Goal: Navigation & Orientation: Find specific page/section

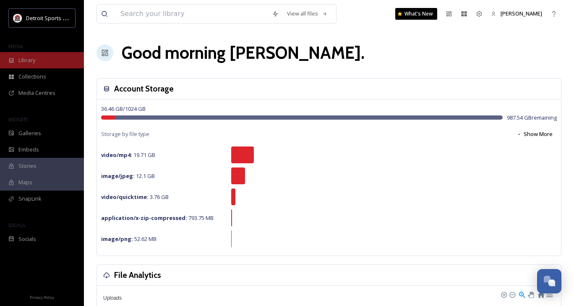
click at [50, 53] on div "Library" at bounding box center [42, 60] width 84 height 16
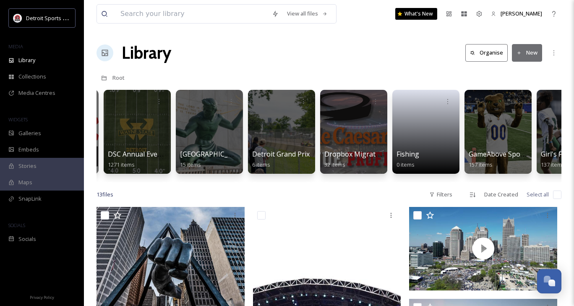
scroll to position [0, 367]
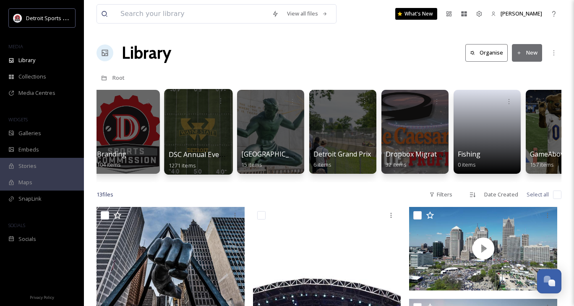
click at [203, 132] on div at bounding box center [198, 132] width 68 height 86
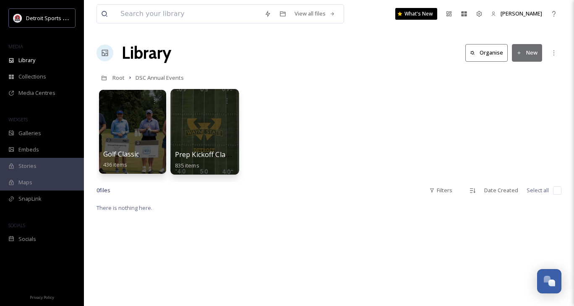
click at [197, 149] on div "Prep Kickoff Classic 835 items" at bounding box center [205, 159] width 60 height 21
click at [216, 138] on div at bounding box center [204, 132] width 68 height 86
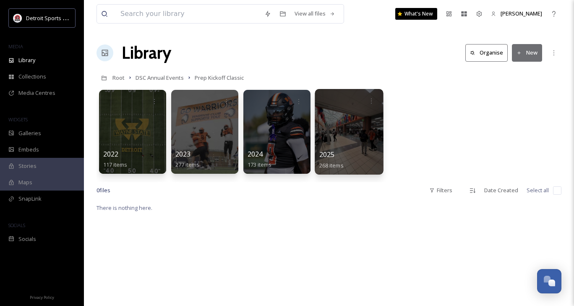
click at [338, 128] on div at bounding box center [349, 132] width 68 height 86
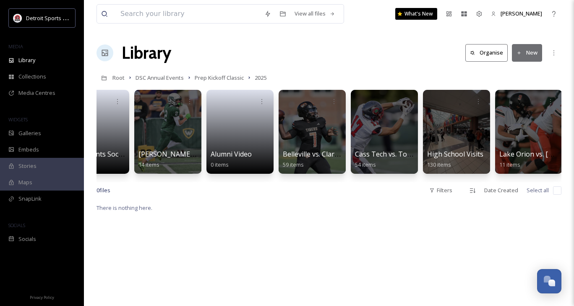
scroll to position [0, 40]
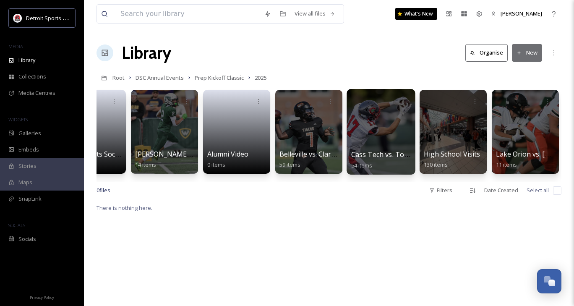
click at [358, 131] on div at bounding box center [381, 132] width 68 height 86
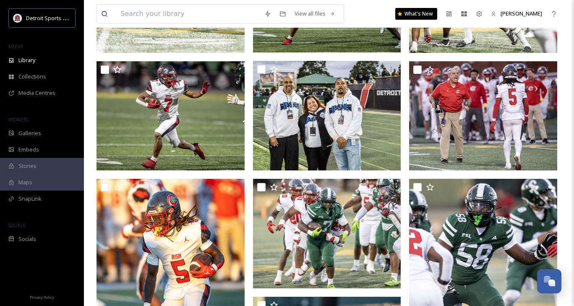
scroll to position [1340, 0]
